Goal: Information Seeking & Learning: Check status

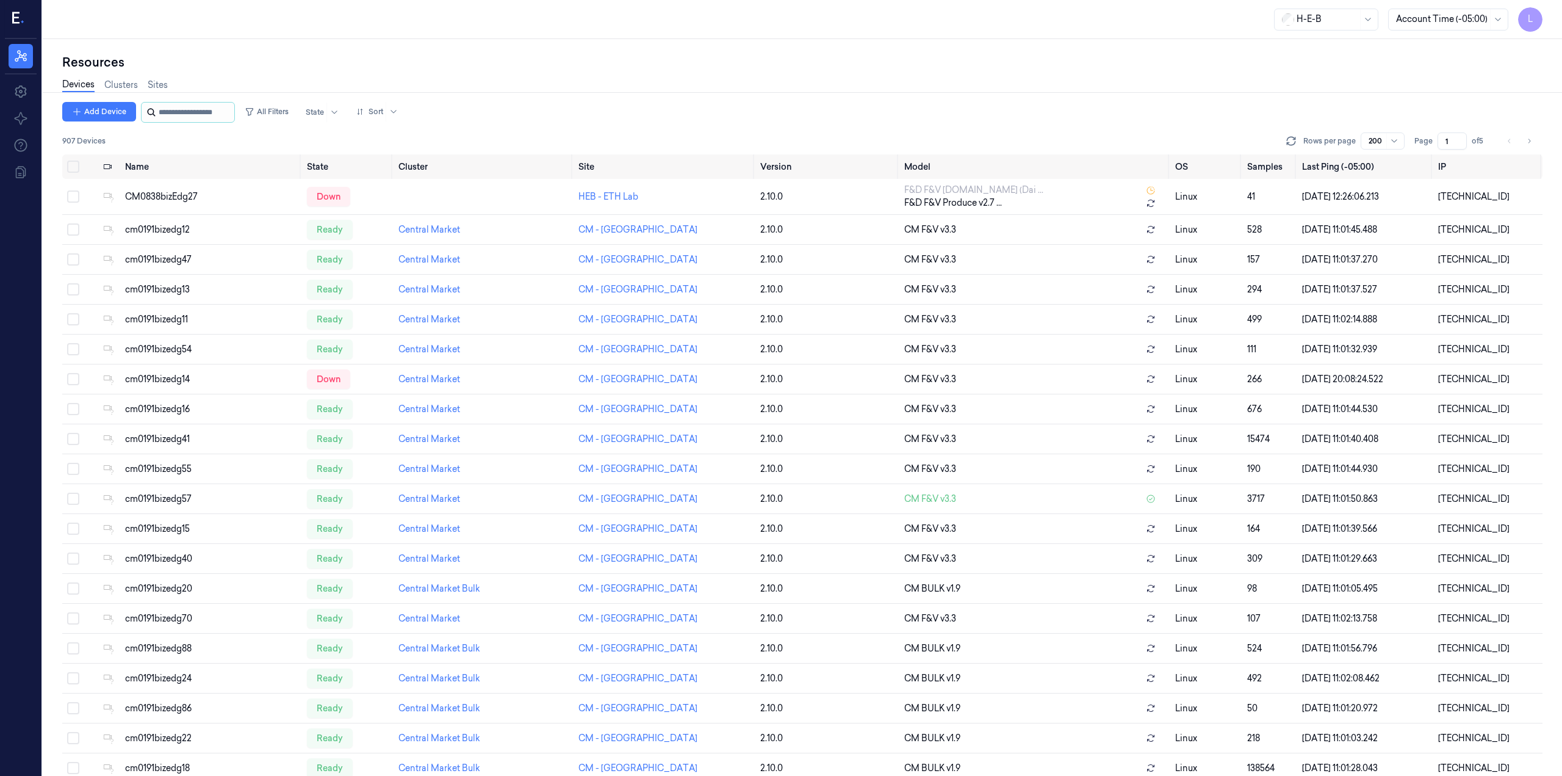
click at [183, 112] on input "string" at bounding box center [195, 113] width 73 height 20
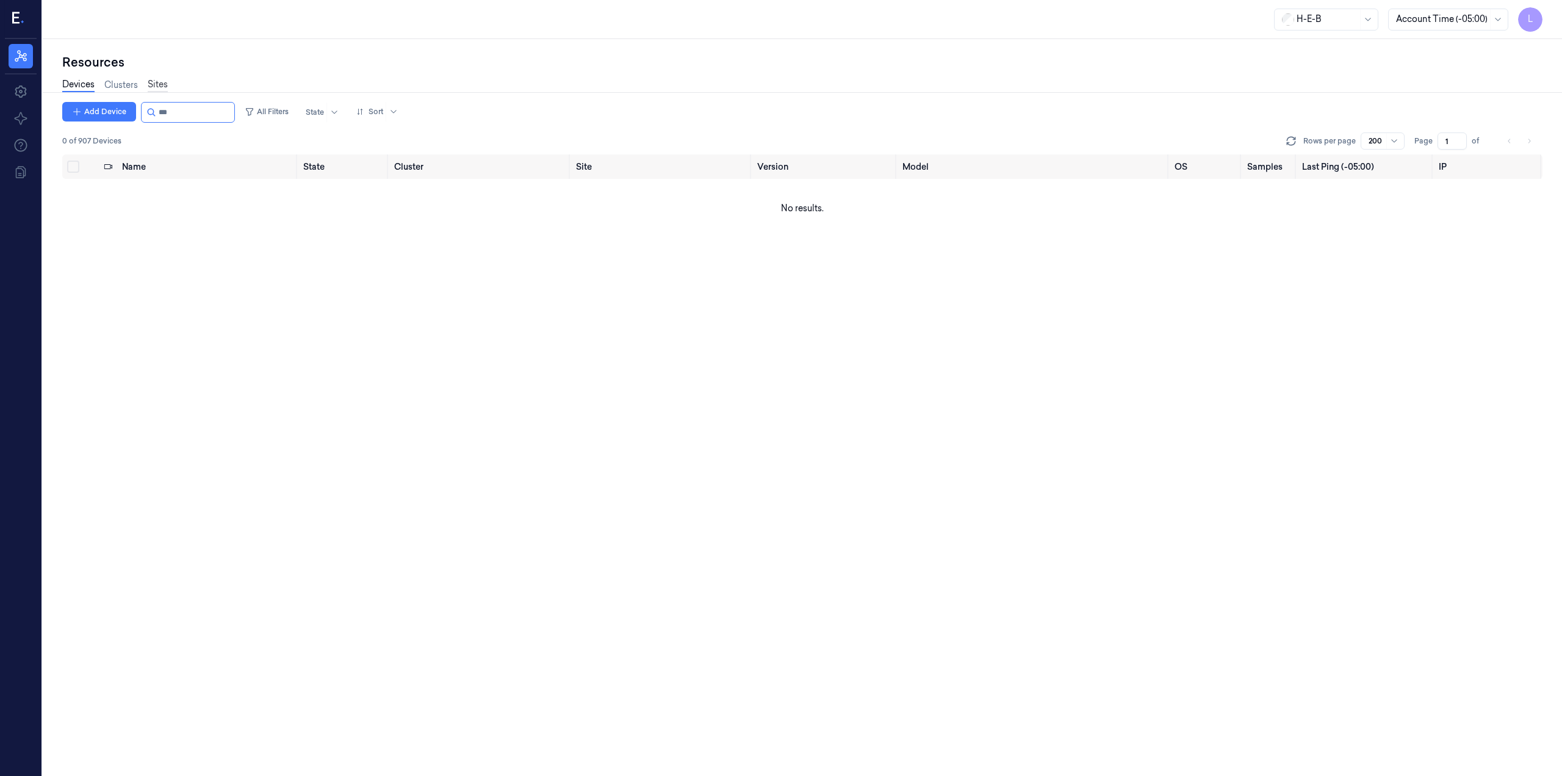
type input "***"
click at [164, 85] on link "Sites" at bounding box center [158, 85] width 20 height 14
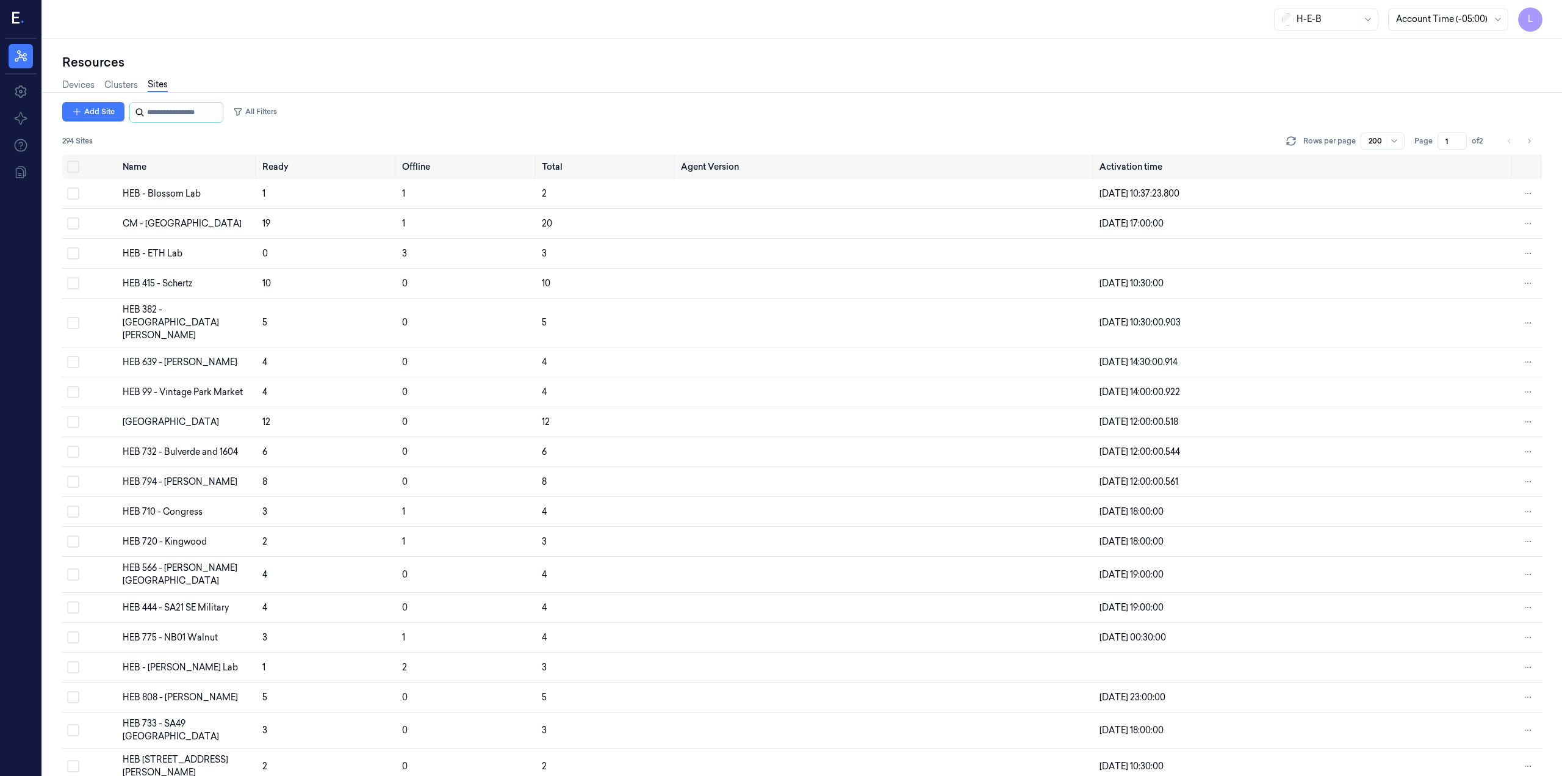
click at [178, 113] on input "string" at bounding box center [183, 113] width 73 height 20
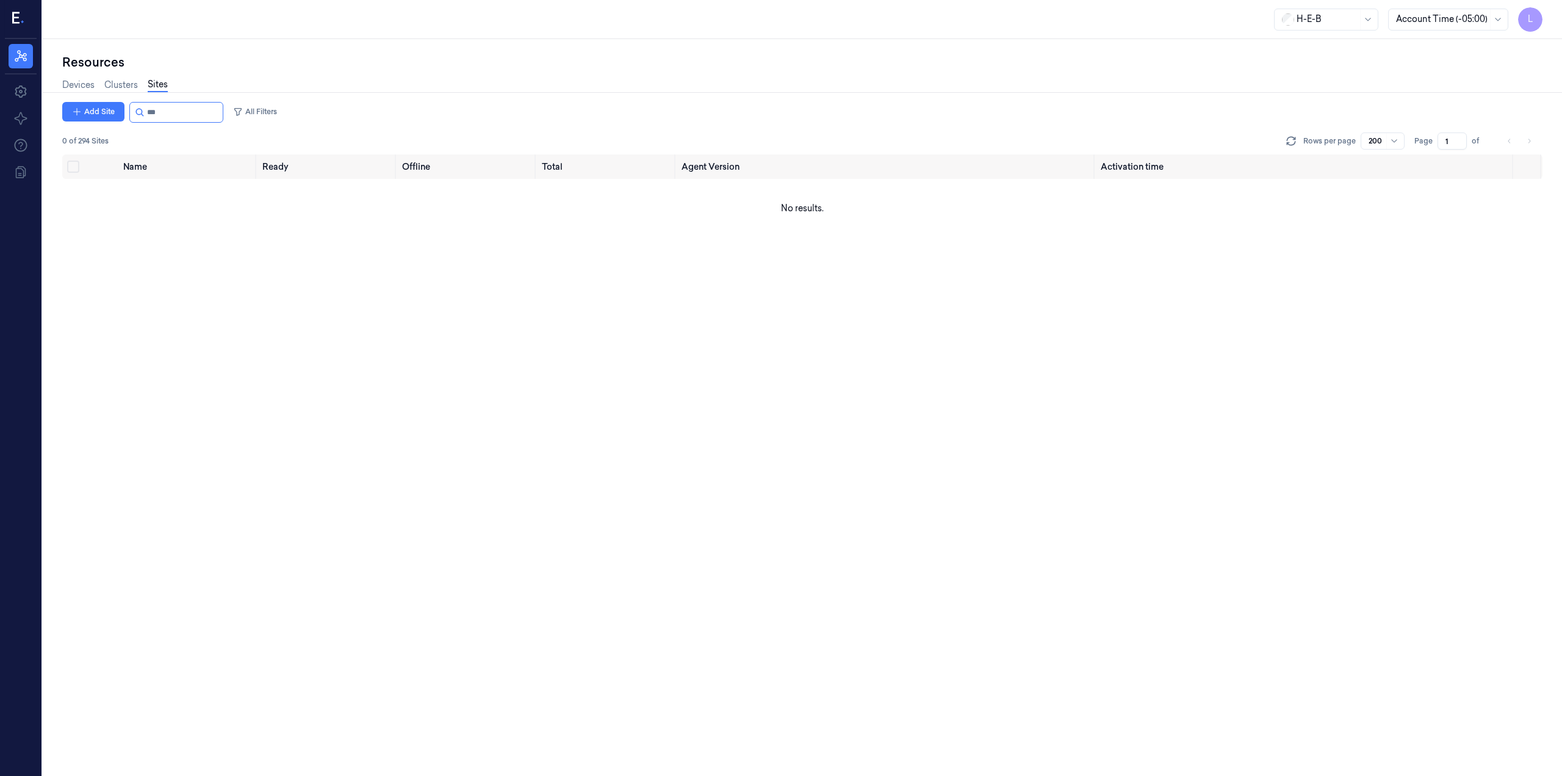
type input "***"
click at [283, 337] on div "Name Ready Offline Total Agent Version Activation time No results." at bounding box center [802, 464] width 1480 height 621
click at [256, 380] on div "Name Ready Offline Total Agent Version Activation time No results." at bounding box center [802, 464] width 1480 height 621
click at [175, 113] on input "string" at bounding box center [183, 113] width 73 height 20
click at [83, 81] on link "Devices" at bounding box center [78, 85] width 32 height 14
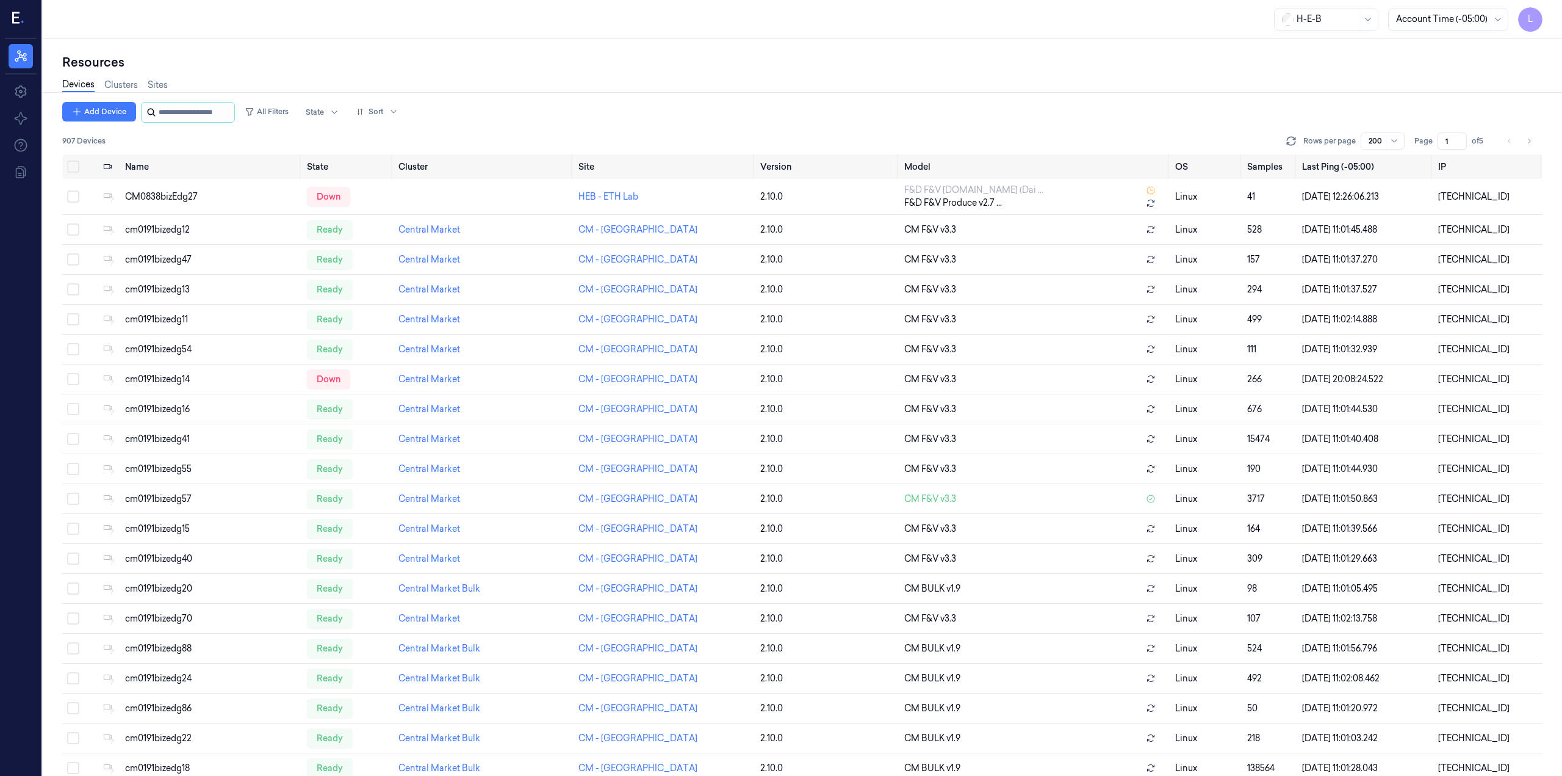
click at [200, 117] on input "string" at bounding box center [195, 113] width 73 height 20
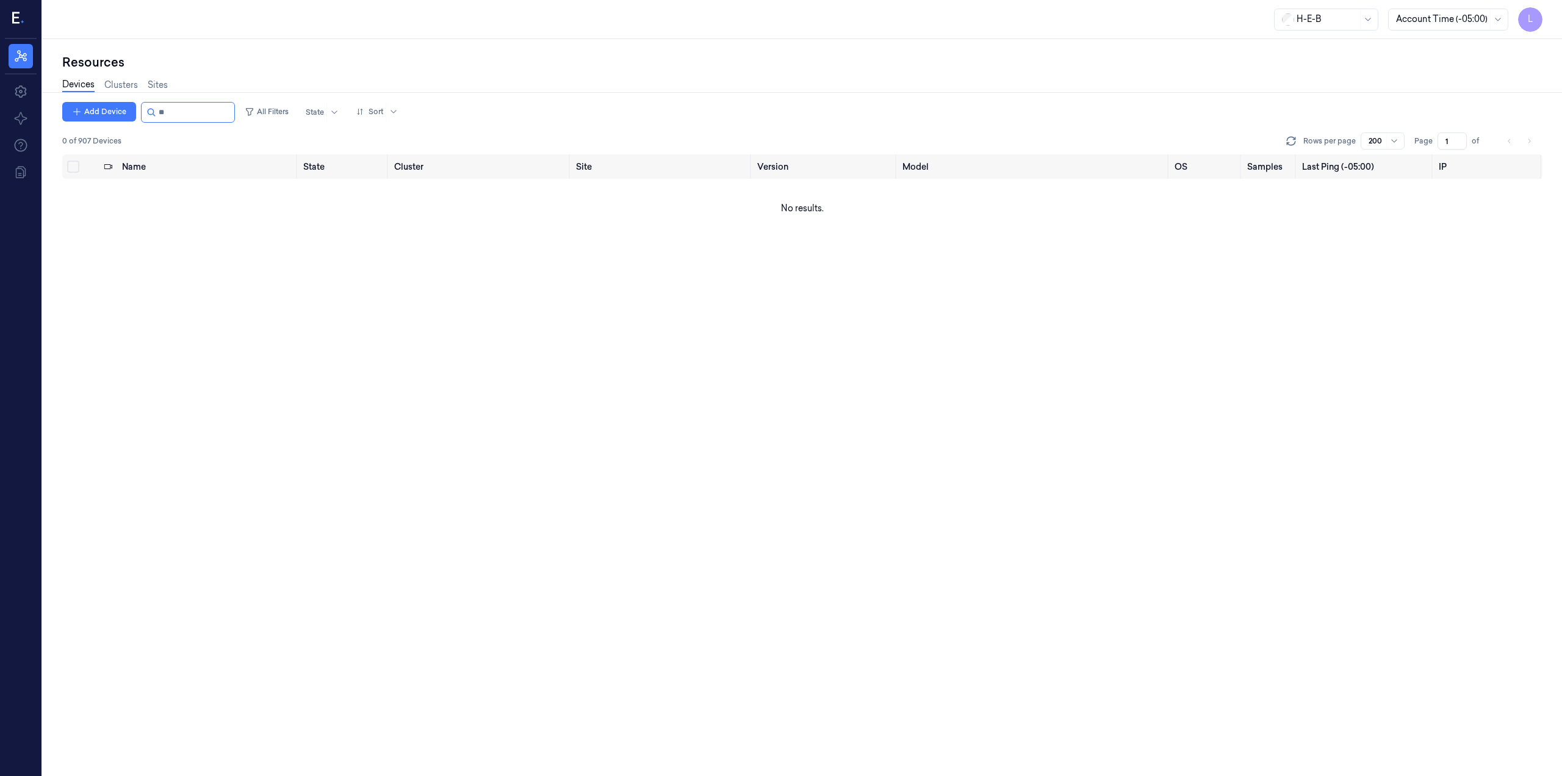
type input "*"
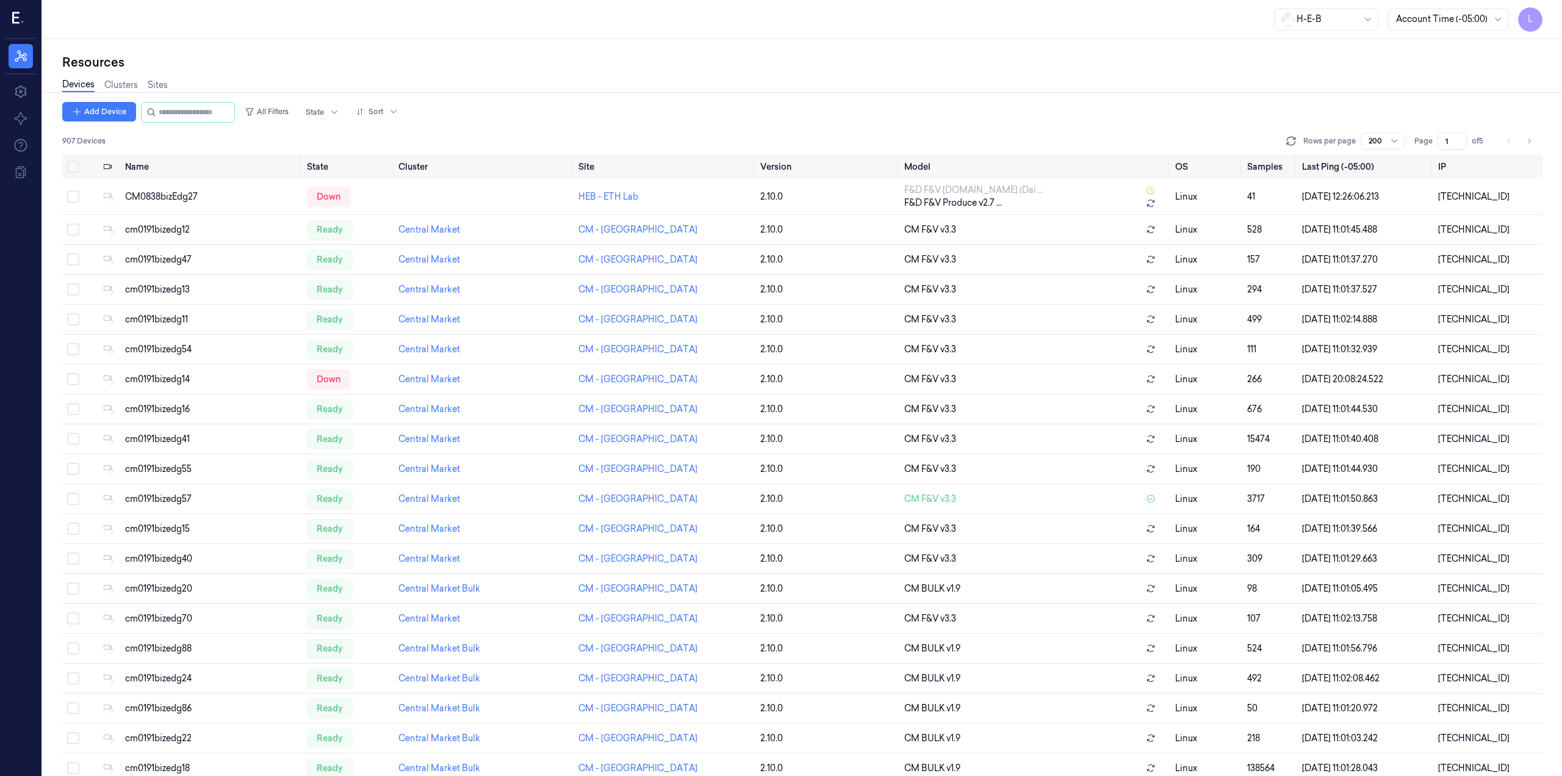
click at [159, 93] on div "Devices Clusters Sites" at bounding box center [115, 86] width 106 height 31
click at [162, 84] on link "Sites" at bounding box center [158, 85] width 20 height 14
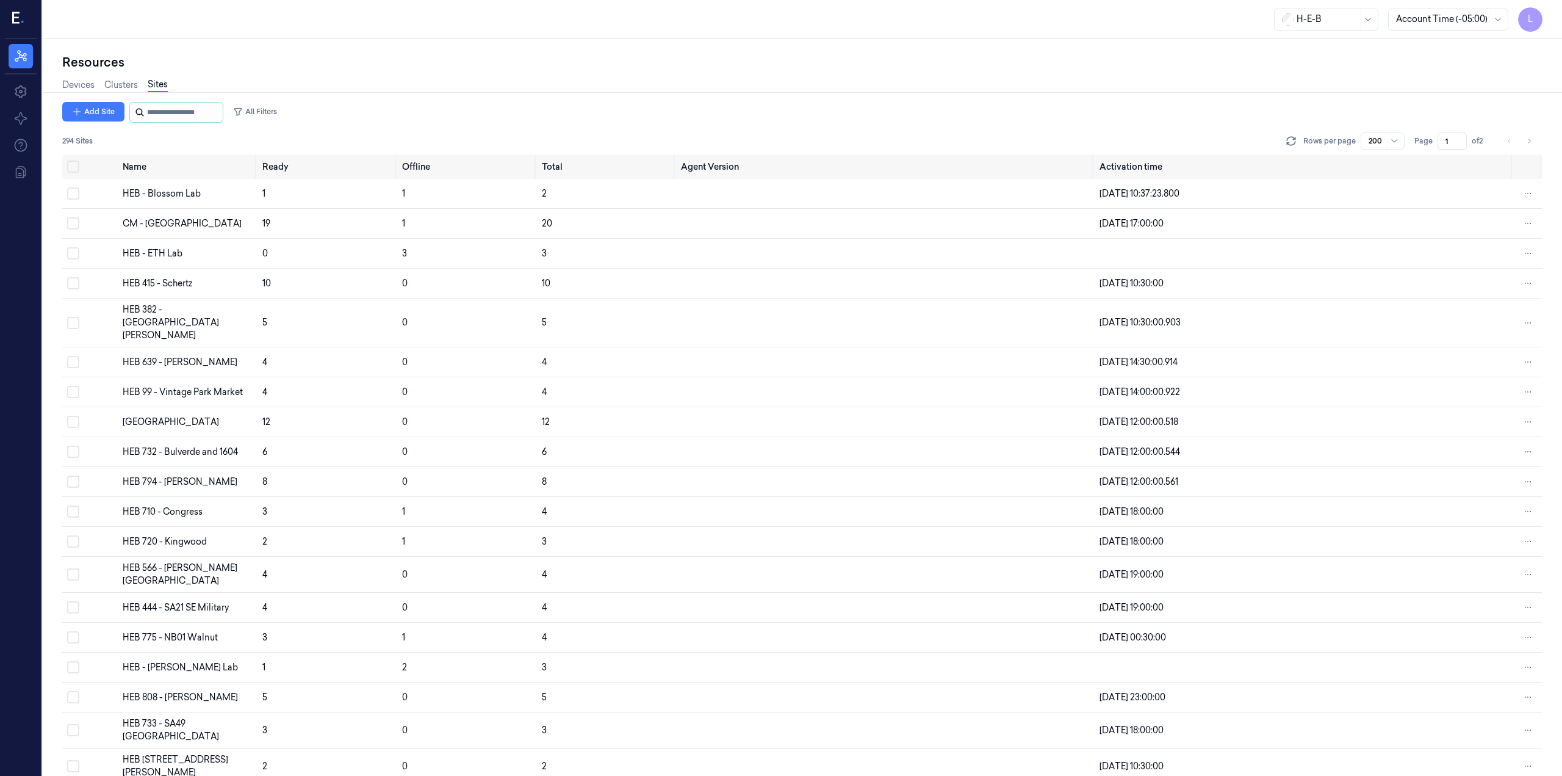
click at [178, 115] on input "string" at bounding box center [183, 113] width 73 height 20
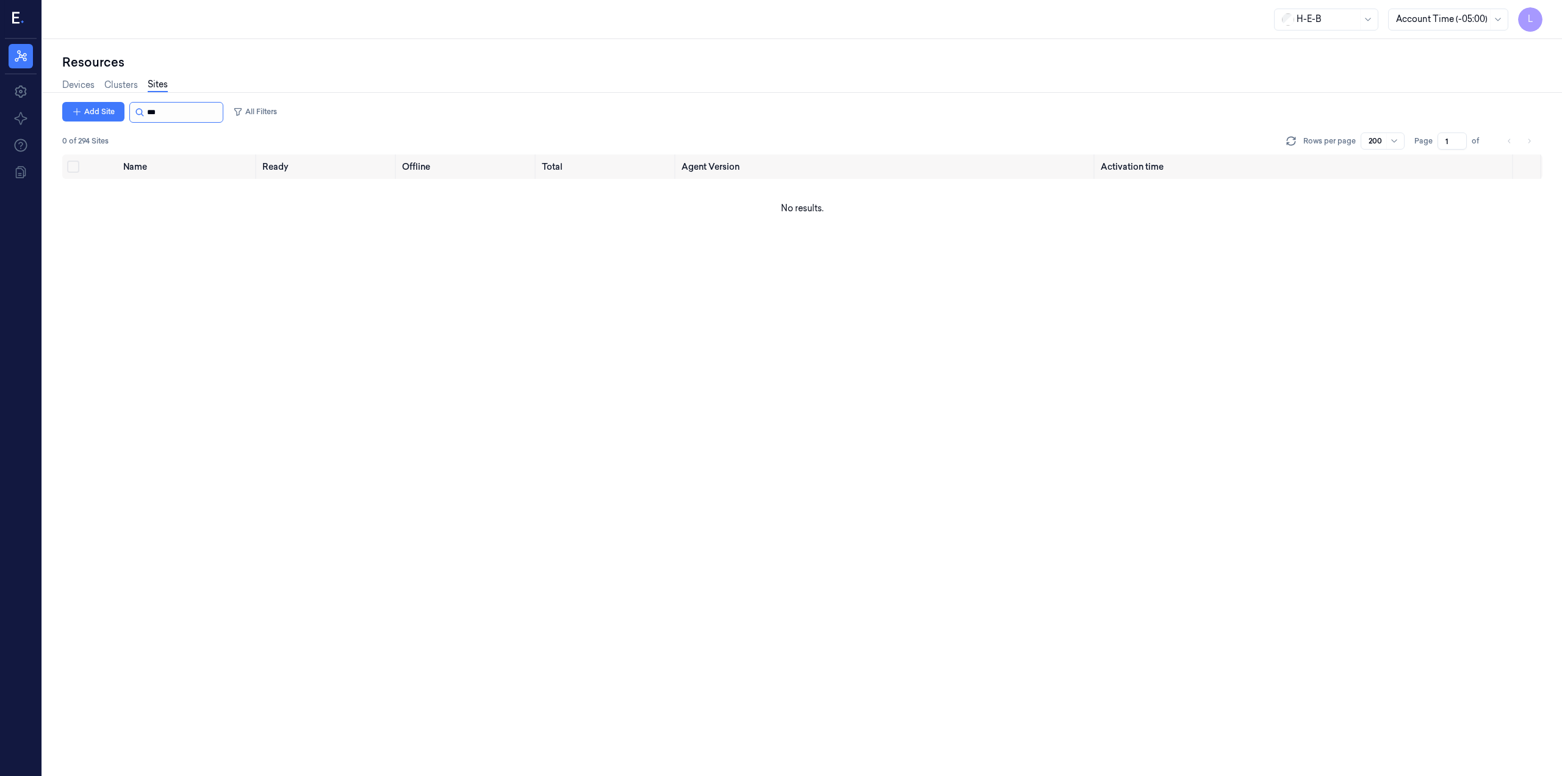
click at [193, 112] on input "string" at bounding box center [183, 113] width 73 height 20
click at [376, 267] on div "Name Ready Offline Total Agent Version Activation time HEB 397 - SA12 Hwy 281 0…" at bounding box center [802, 464] width 1480 height 621
click at [176, 112] on input "string" at bounding box center [183, 113] width 73 height 20
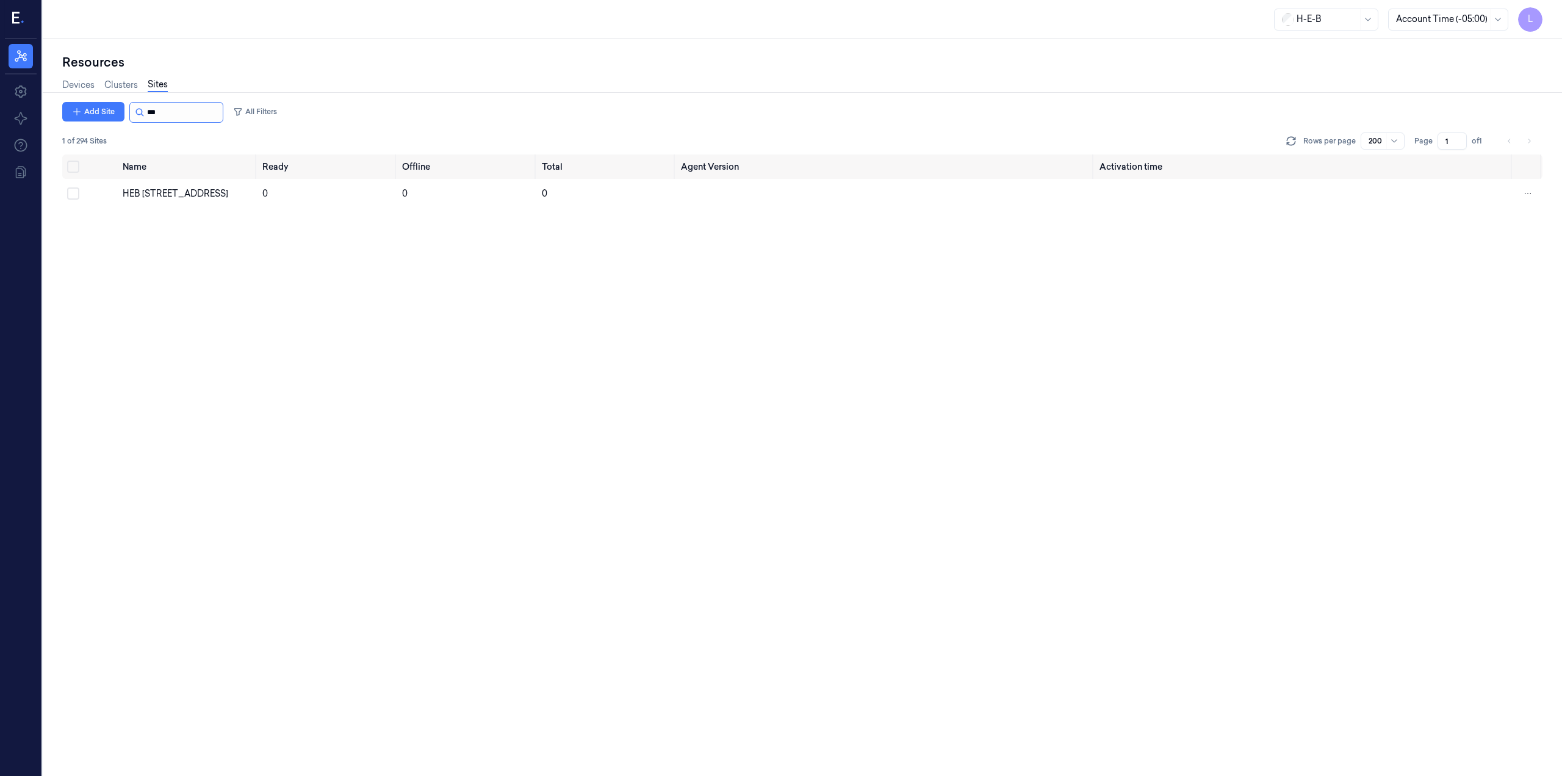
click at [176, 112] on input "string" at bounding box center [183, 113] width 73 height 20
click at [206, 121] on input "string" at bounding box center [183, 113] width 73 height 20
type input "*"
click at [170, 114] on input "string" at bounding box center [183, 113] width 73 height 20
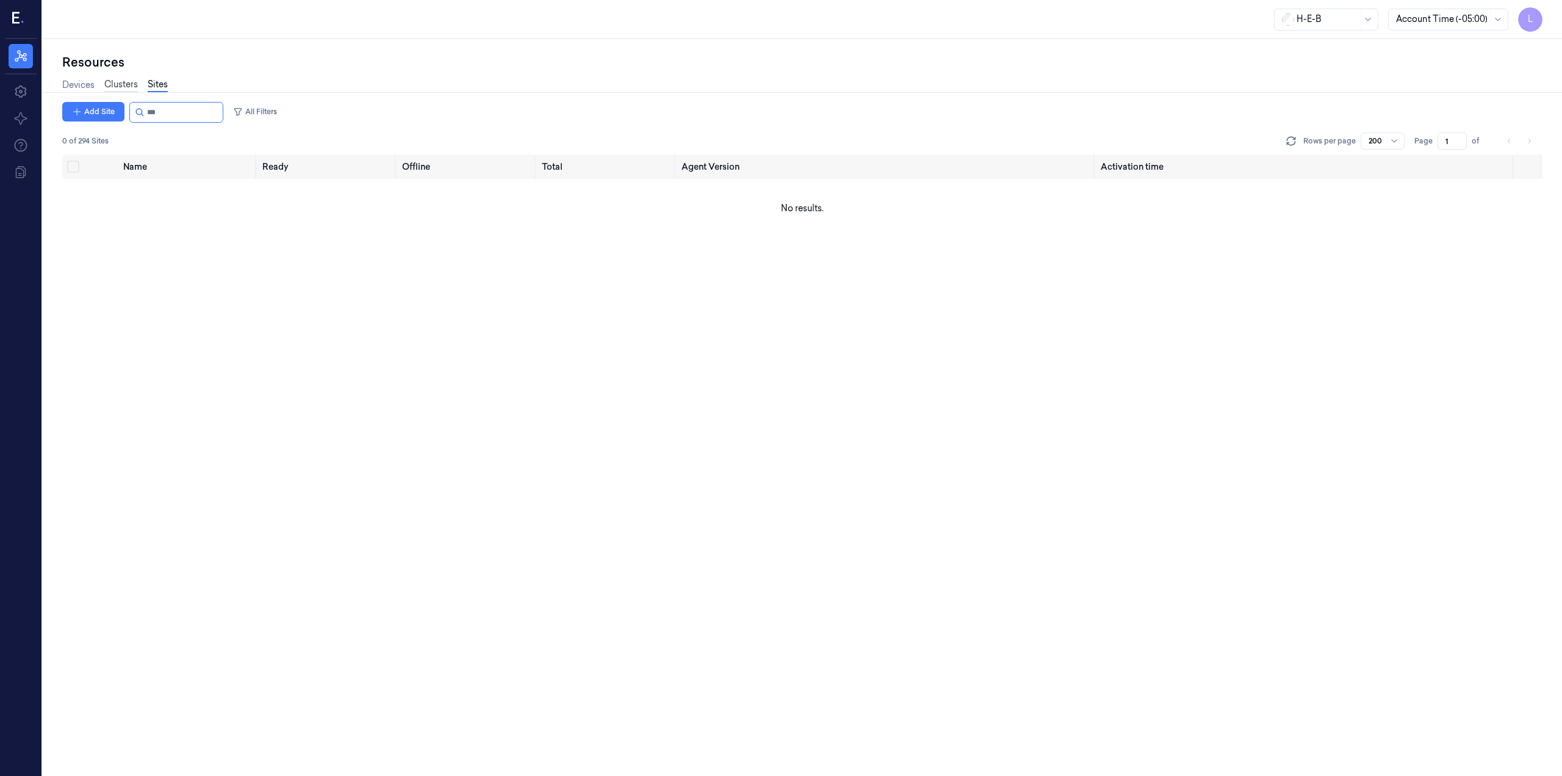
type input "***"
click at [124, 84] on link "Clusters" at bounding box center [121, 85] width 34 height 14
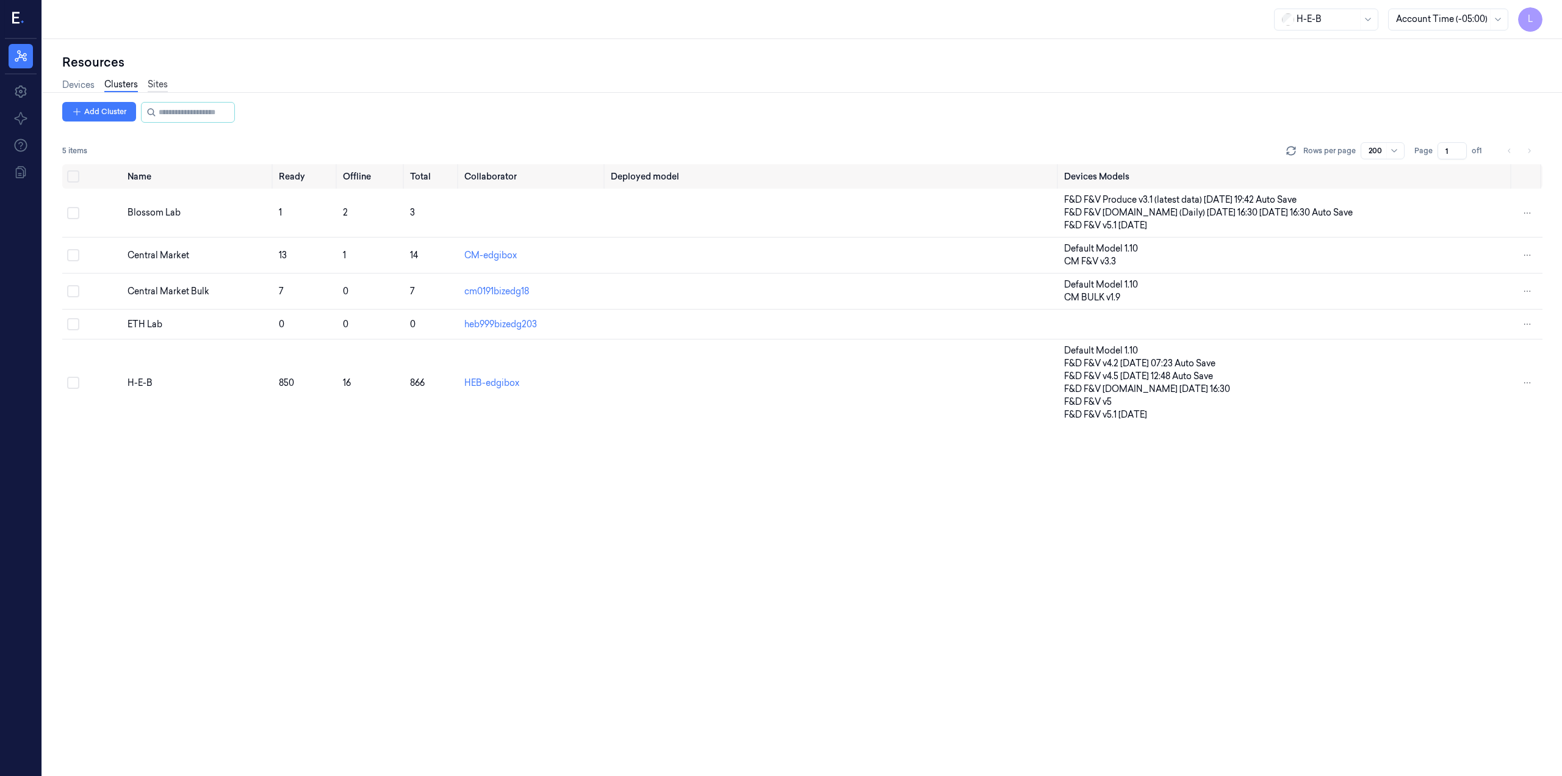
click at [155, 83] on link "Sites" at bounding box center [158, 85] width 20 height 14
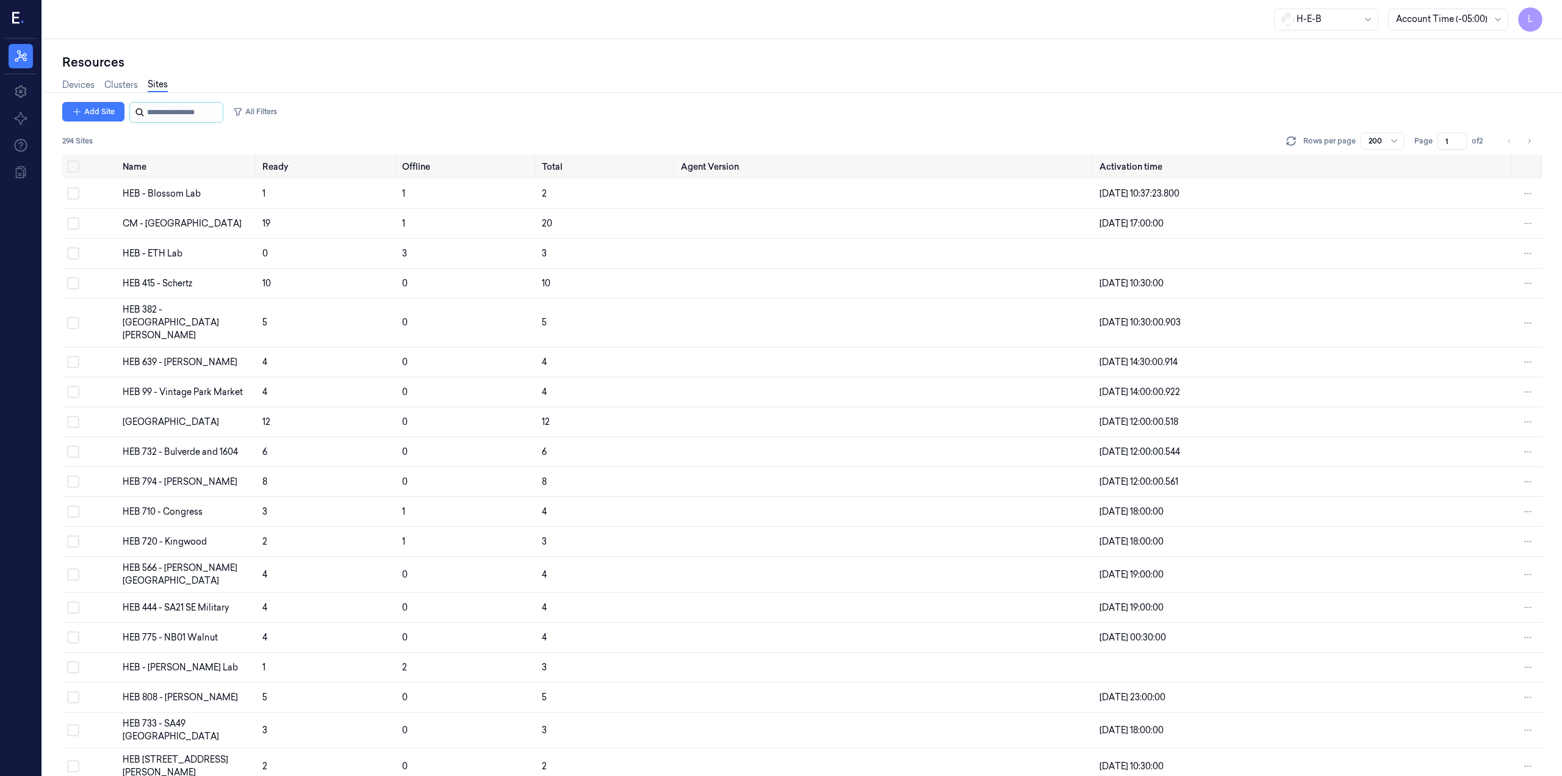
click at [164, 109] on input "string" at bounding box center [183, 113] width 73 height 20
type input "*"
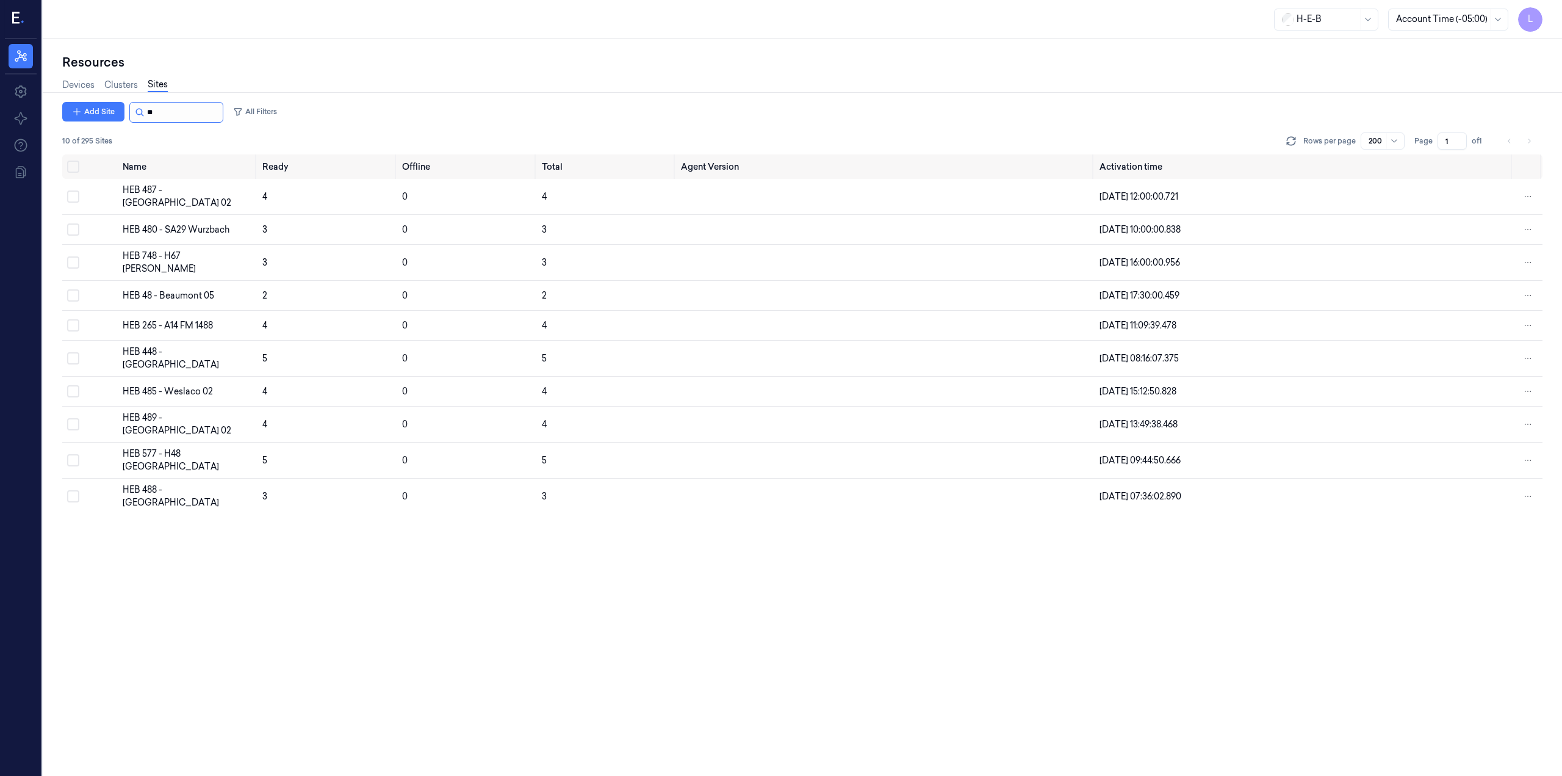
click at [195, 109] on input "string" at bounding box center [183, 113] width 73 height 20
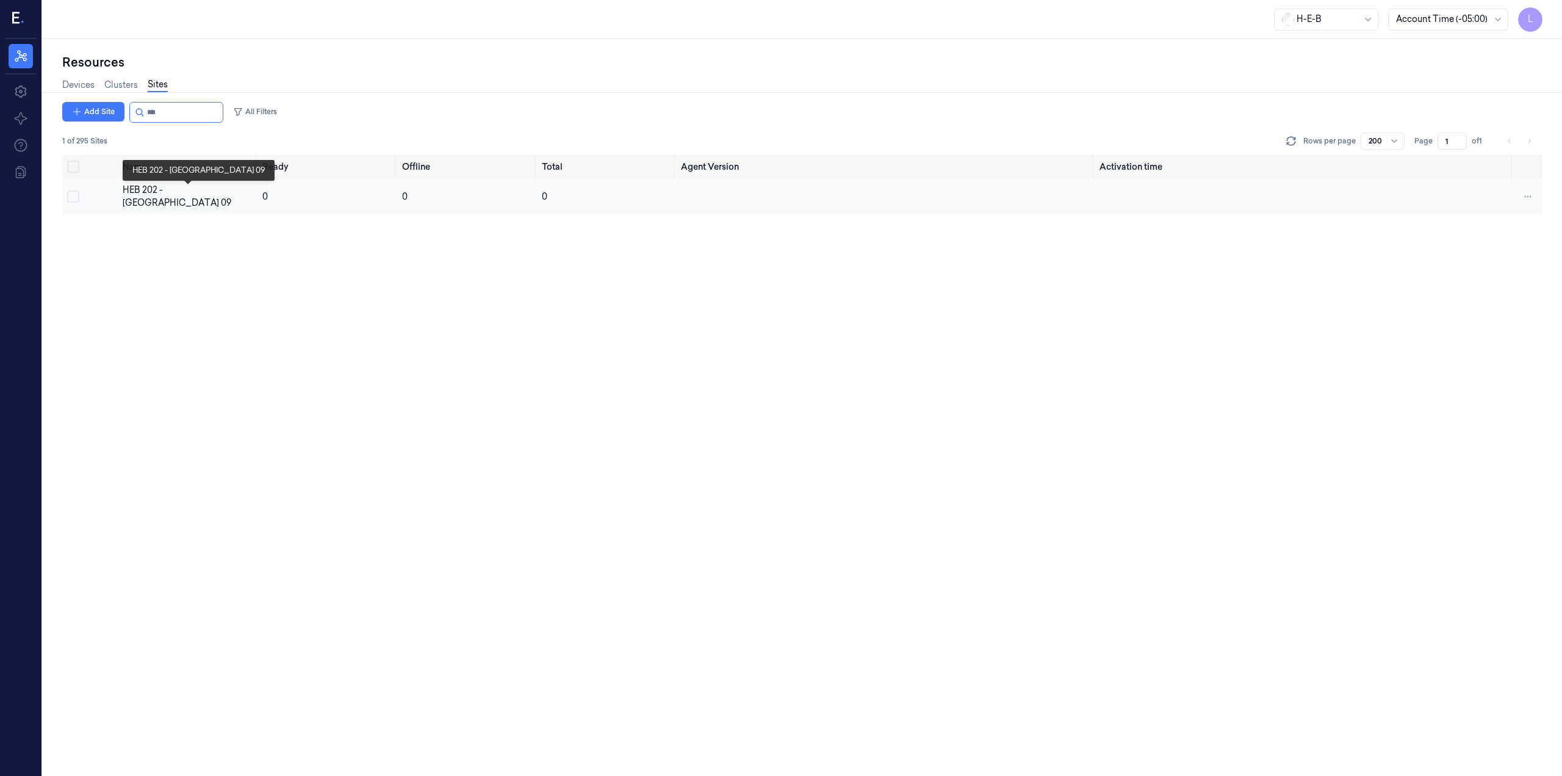
type input "***"
click at [160, 189] on div "HEB 202 - [GEOGRAPHIC_DATA] 09" at bounding box center [188, 197] width 130 height 26
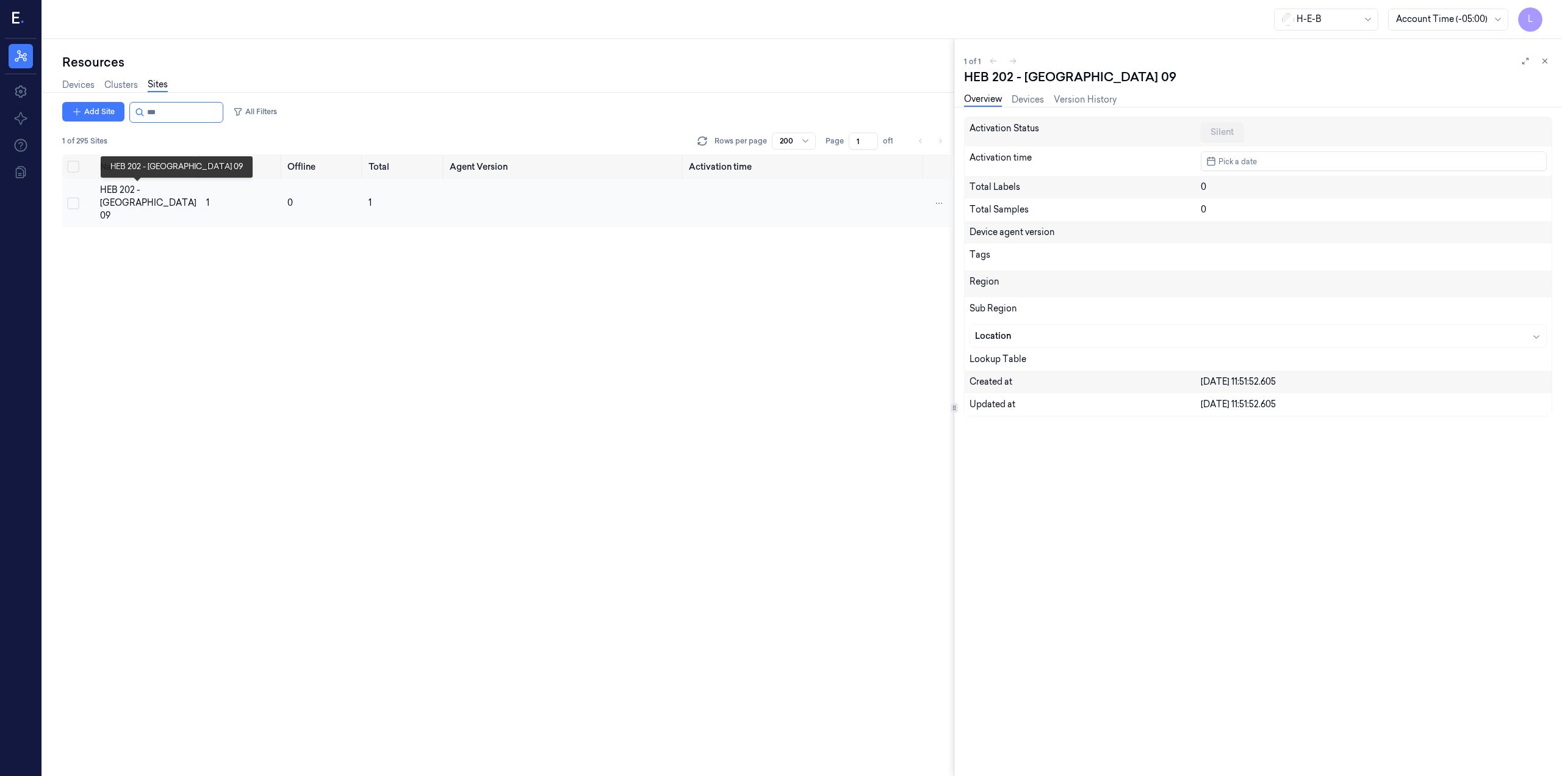
click at [151, 193] on div "HEB 202 - [GEOGRAPHIC_DATA] 09" at bounding box center [148, 203] width 96 height 38
click at [1039, 100] on link "Devices" at bounding box center [1028, 100] width 32 height 14
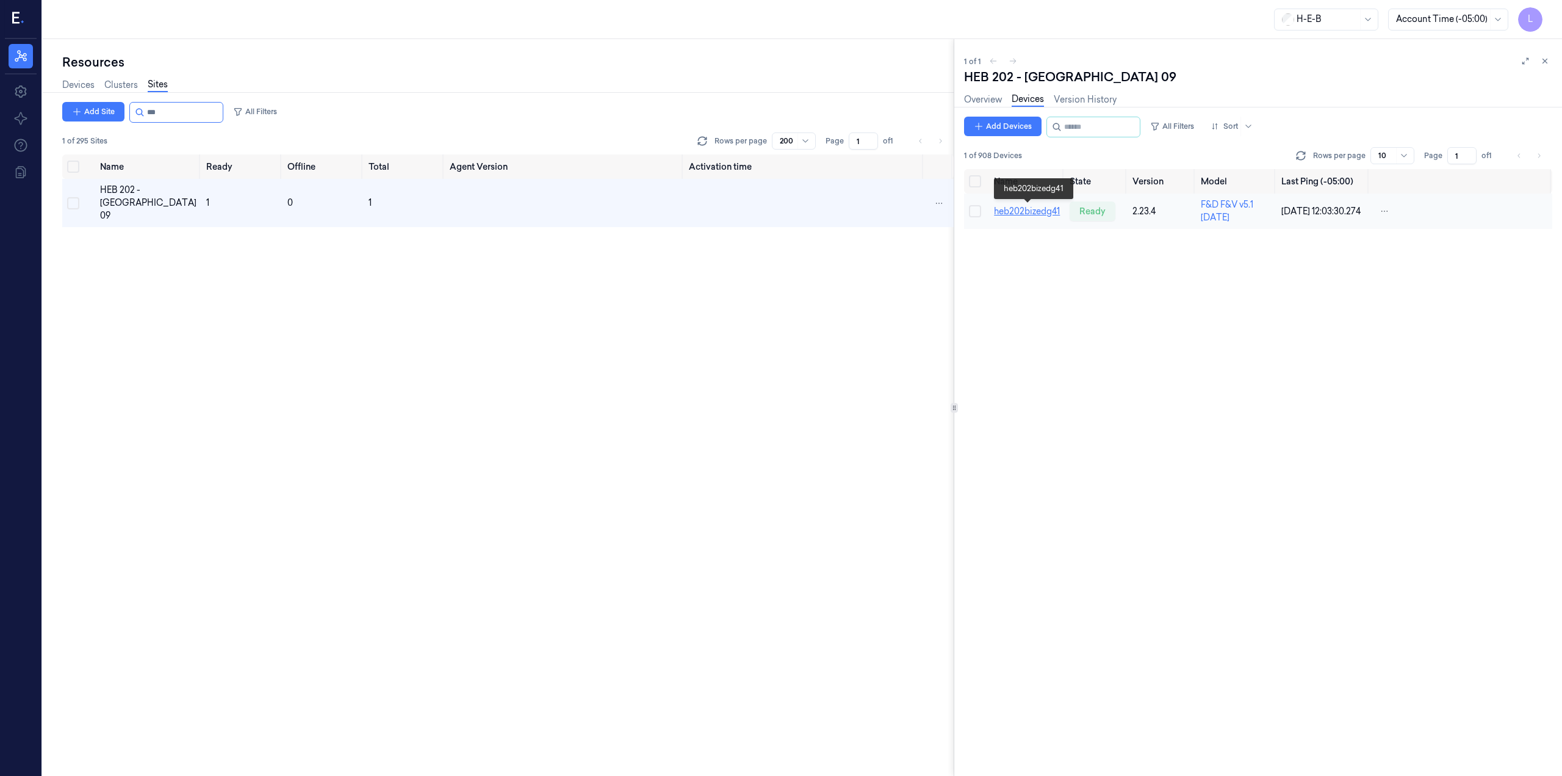
click at [1049, 209] on link "heb202bizedg41" at bounding box center [1027, 211] width 66 height 11
